Goal: Transaction & Acquisition: Obtain resource

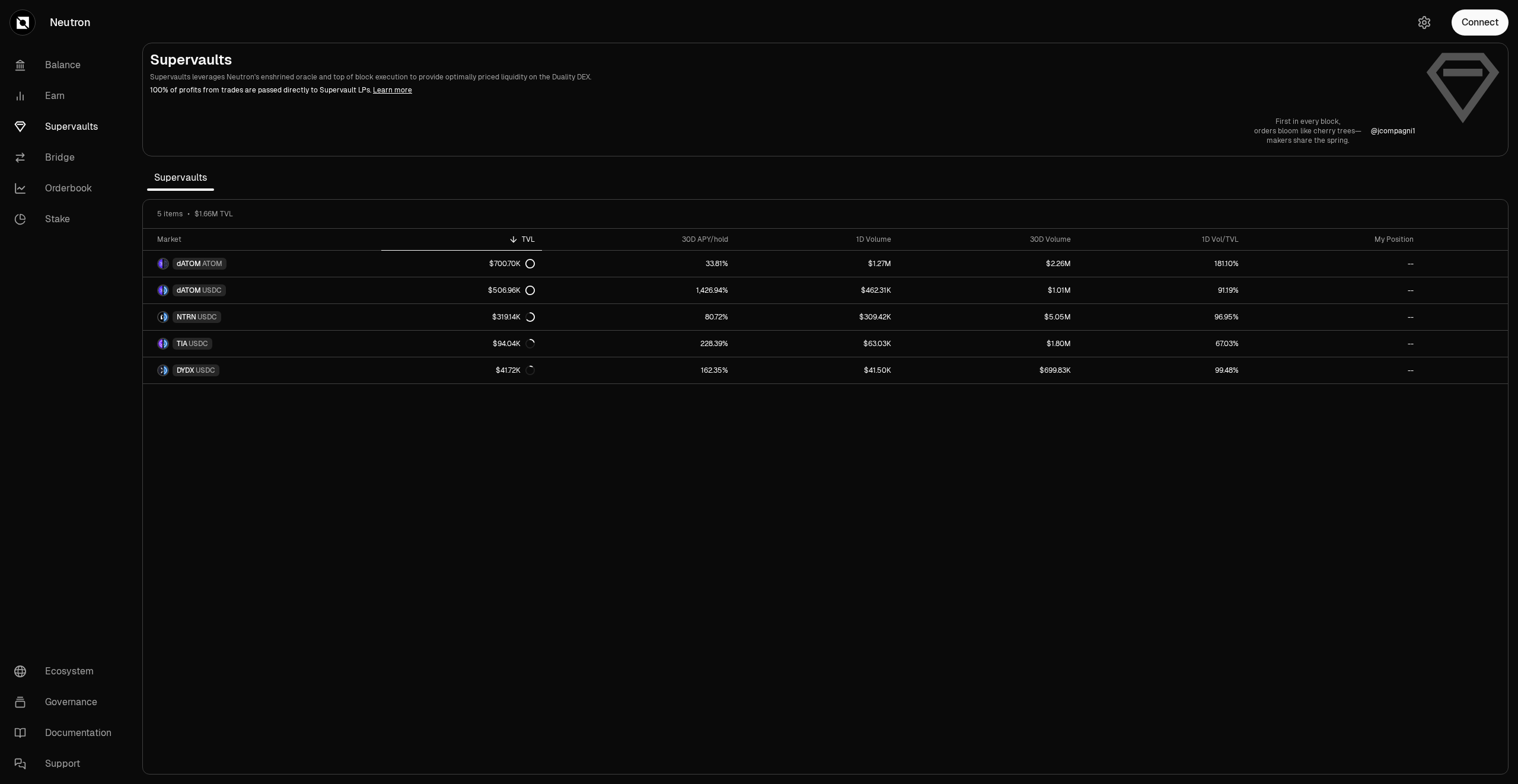
click at [1482, 38] on div "Connect" at bounding box center [1461, 23] width 114 height 45
click at [1482, 33] on button "Connect" at bounding box center [1480, 22] width 57 height 26
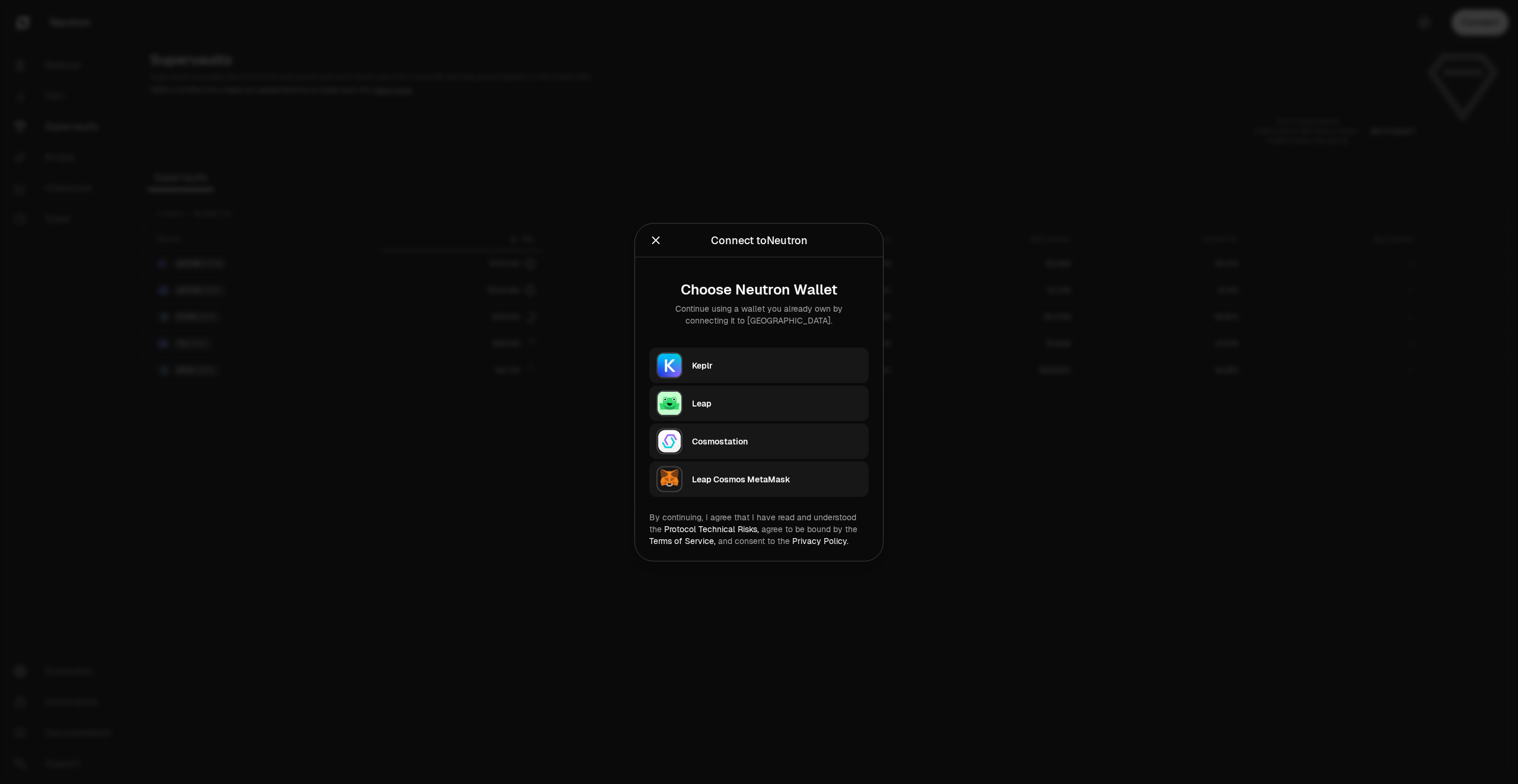
click at [689, 369] on button "Keplr" at bounding box center [759, 365] width 219 height 36
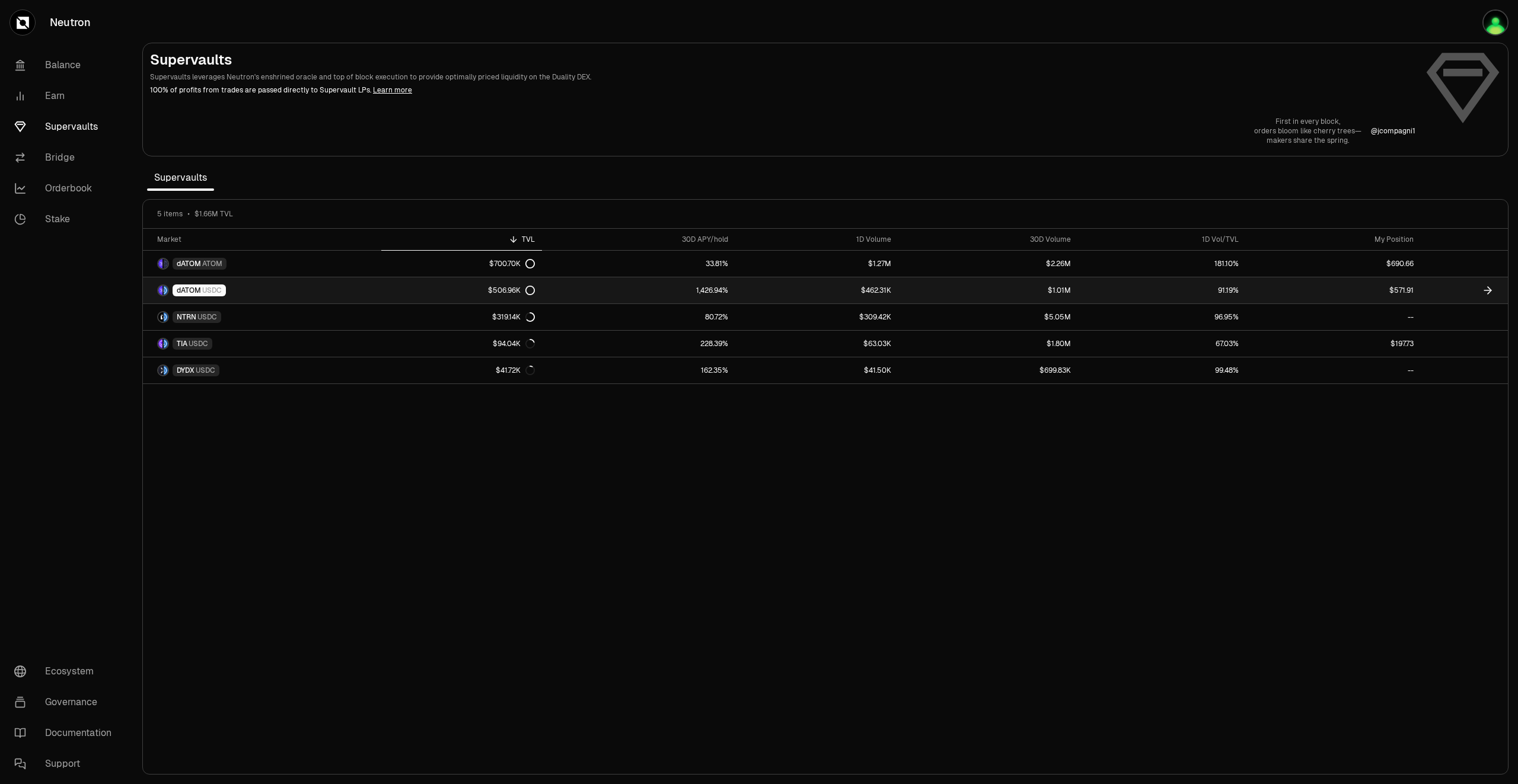
click at [1439, 288] on link at bounding box center [1465, 290] width 87 height 26
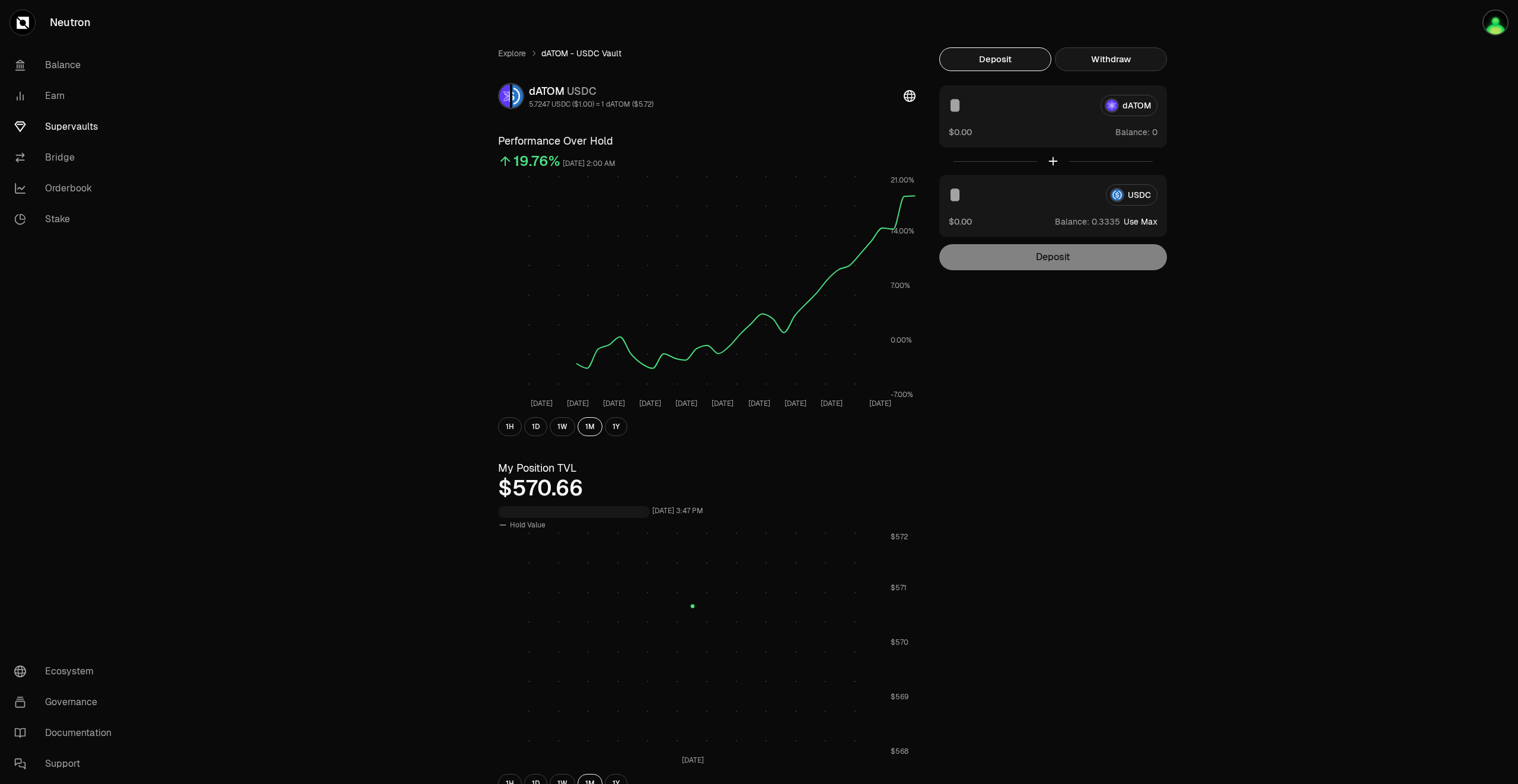
click at [1127, 56] on button "Withdraw" at bounding box center [1111, 59] width 112 height 23
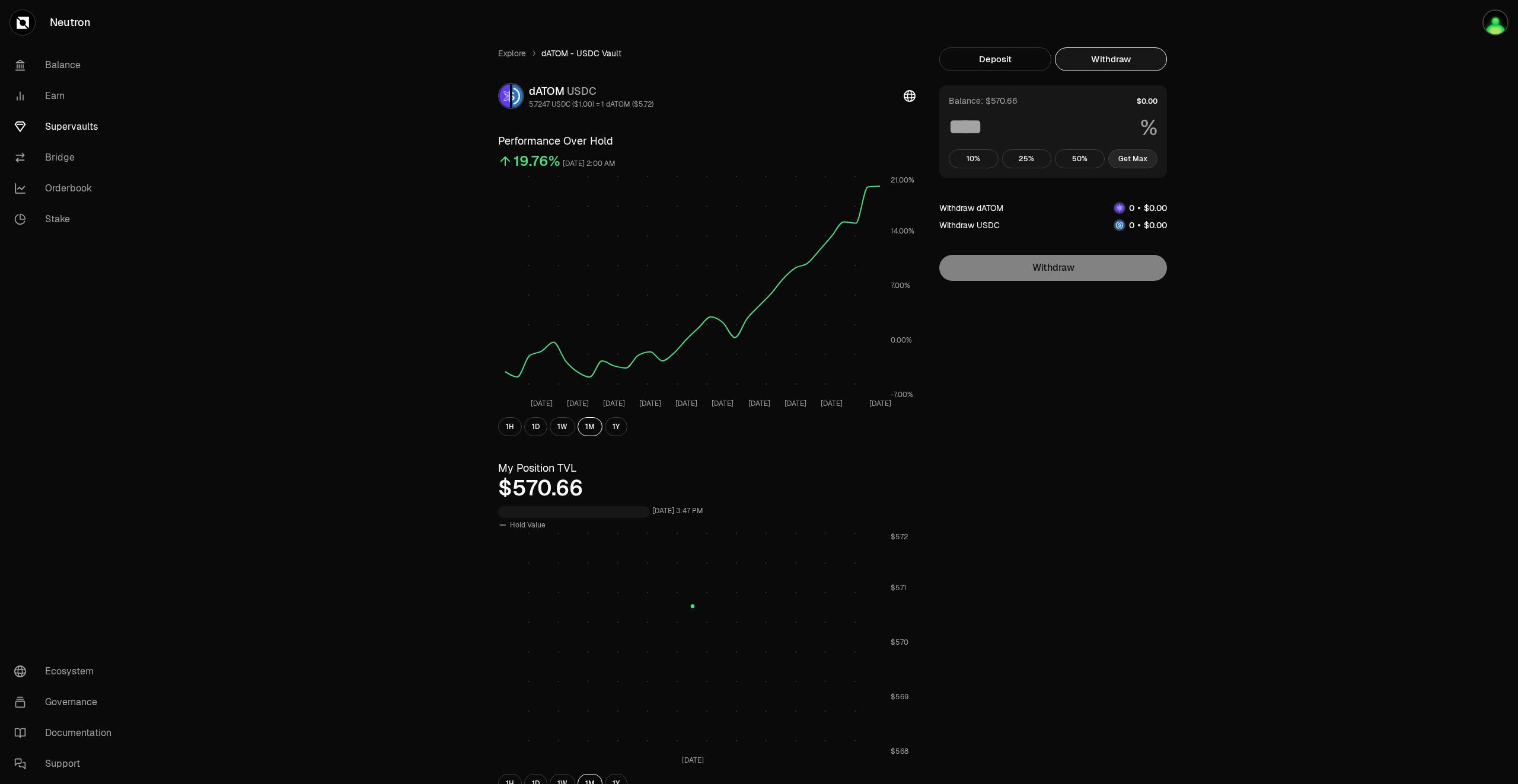
click at [1143, 160] on button "Get Max" at bounding box center [1133, 159] width 50 height 19
type input "***"
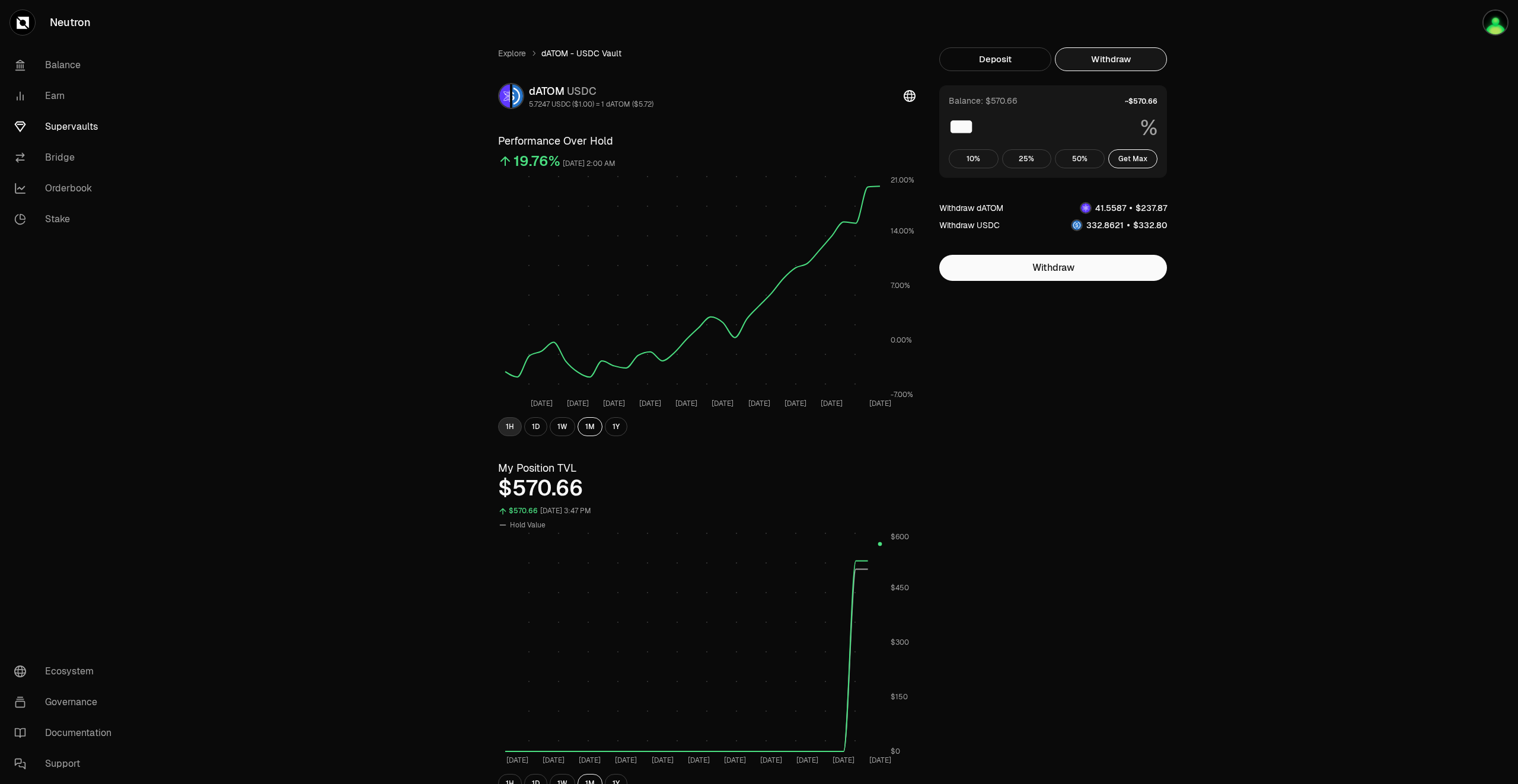
click at [514, 430] on button "1H" at bounding box center [510, 426] width 23 height 19
click at [59, 131] on link "Supervaults" at bounding box center [67, 126] width 124 height 31
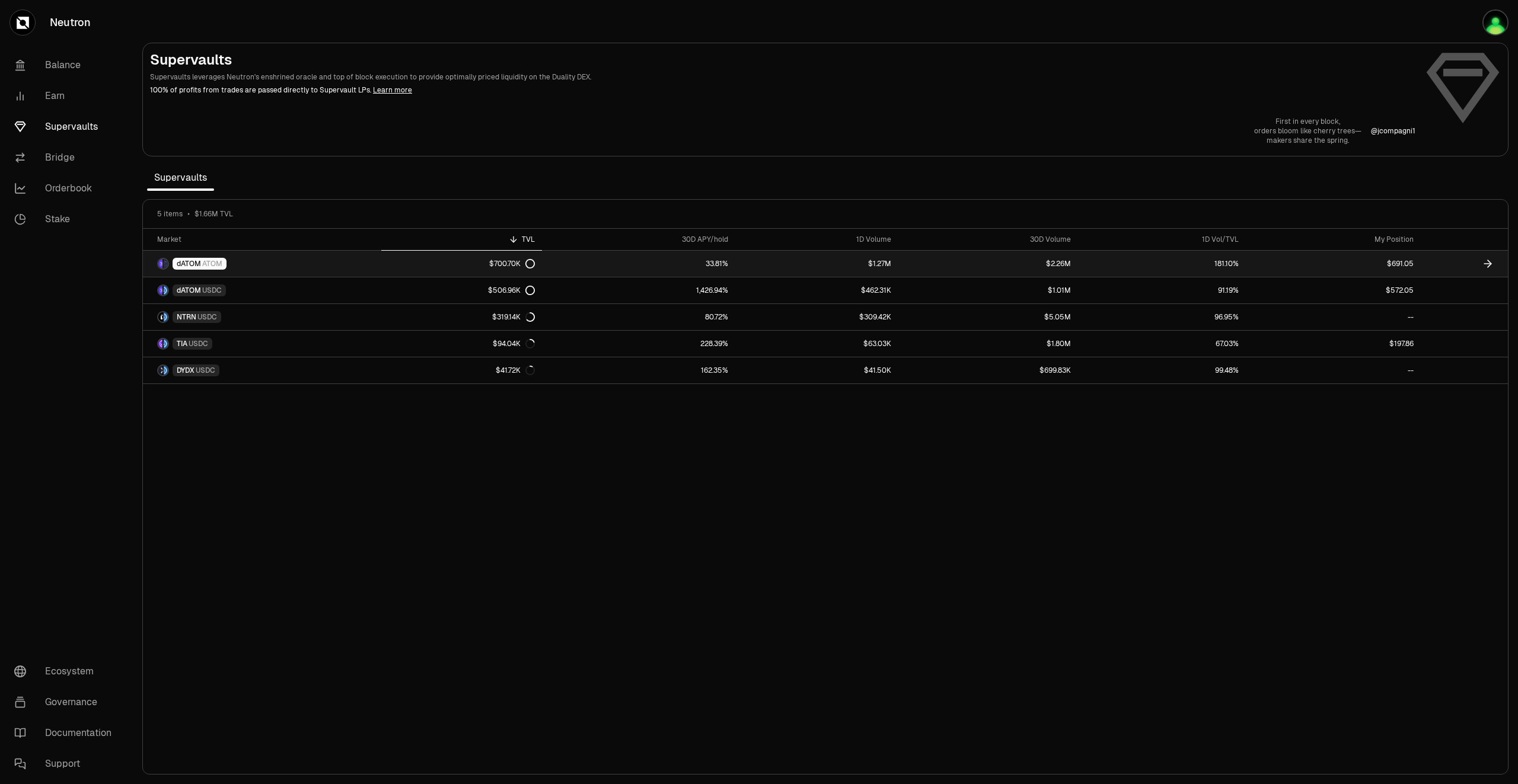
click at [700, 261] on link "33.81%" at bounding box center [638, 263] width 193 height 26
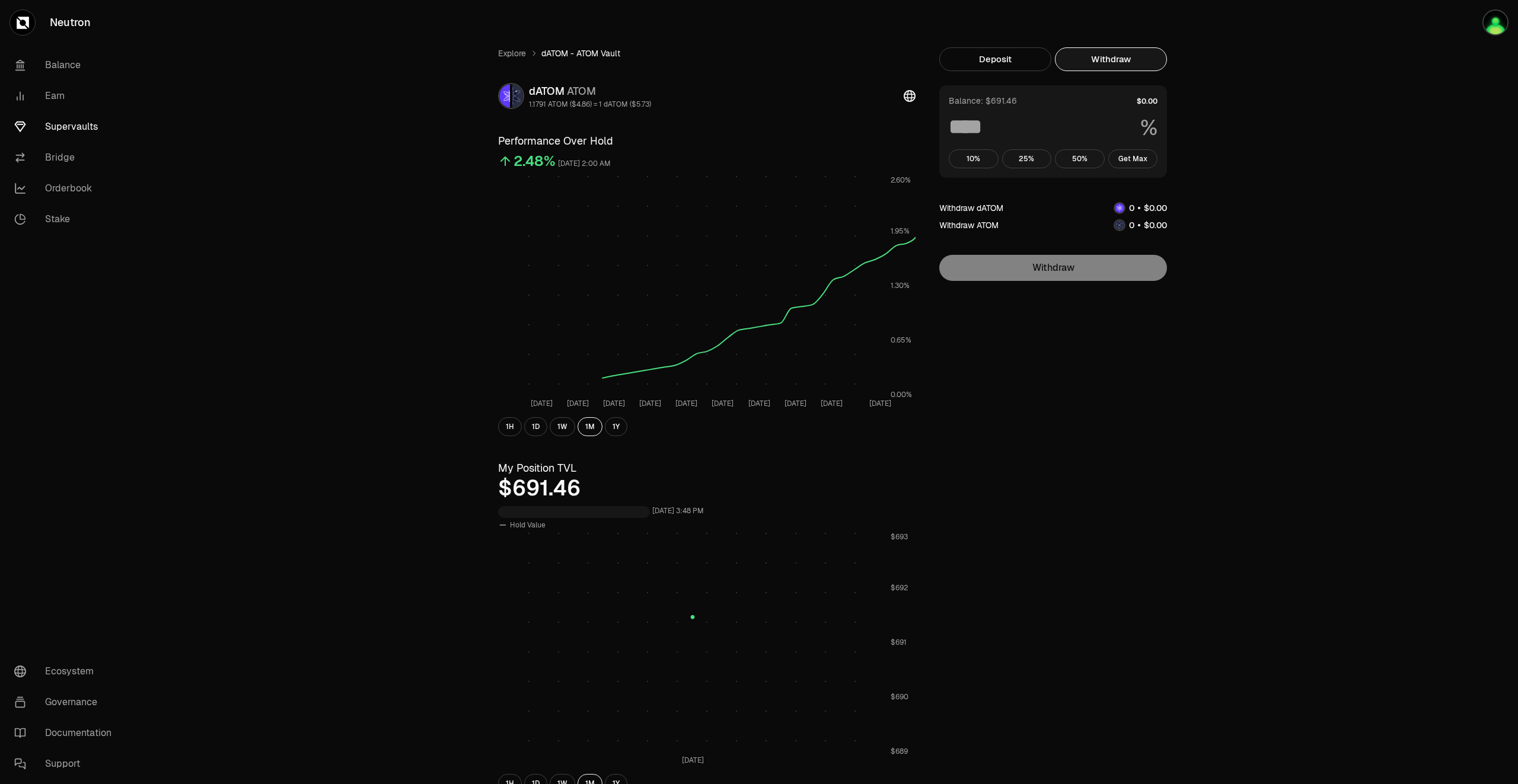
click at [1143, 57] on button "Withdraw" at bounding box center [1111, 59] width 112 height 23
click at [1136, 158] on button "Get Max" at bounding box center [1133, 159] width 50 height 19
type input "***"
